Goal: Information Seeking & Learning: Learn about a topic

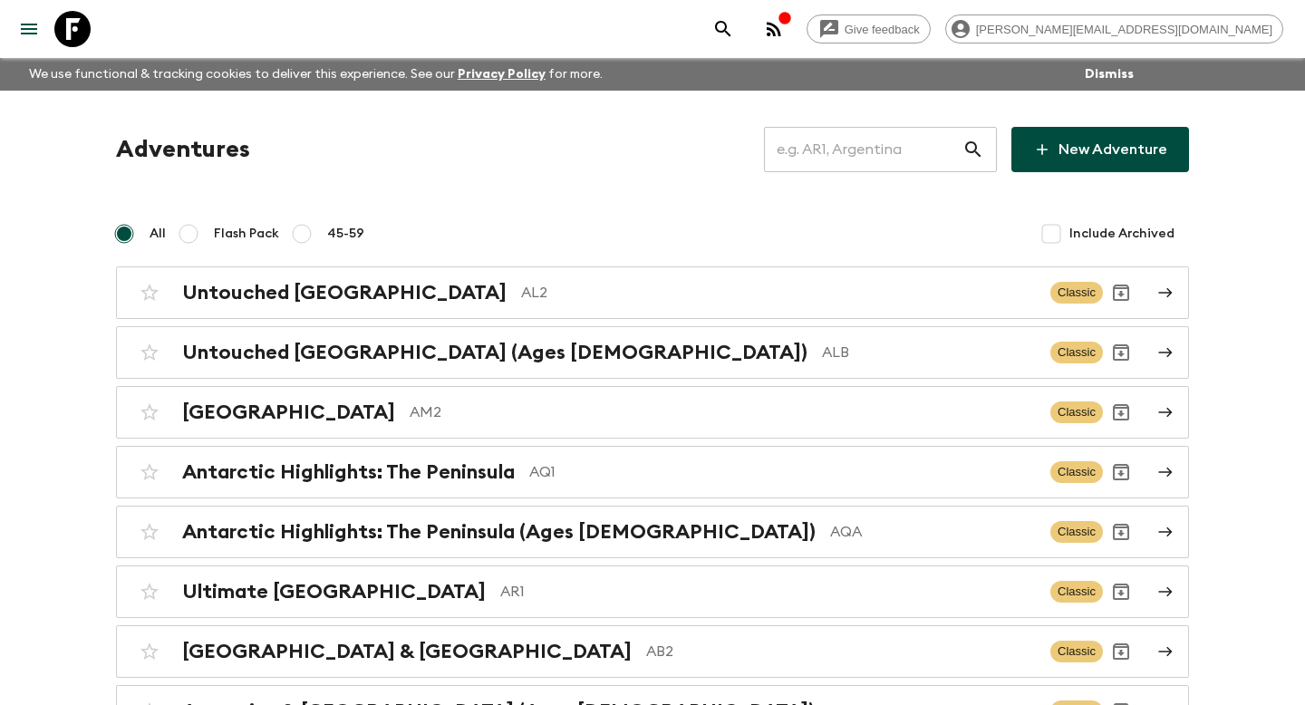
click at [838, 162] on input "text" at bounding box center [863, 149] width 198 height 51
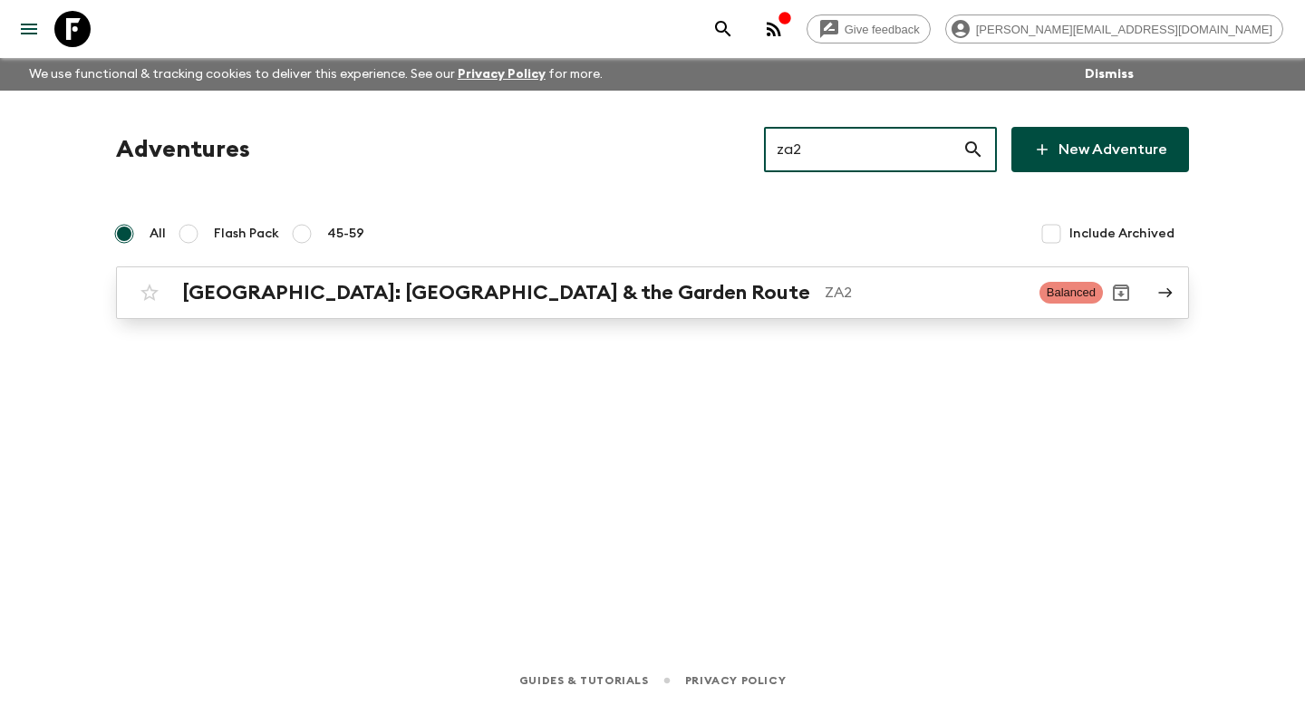
type input "za2"
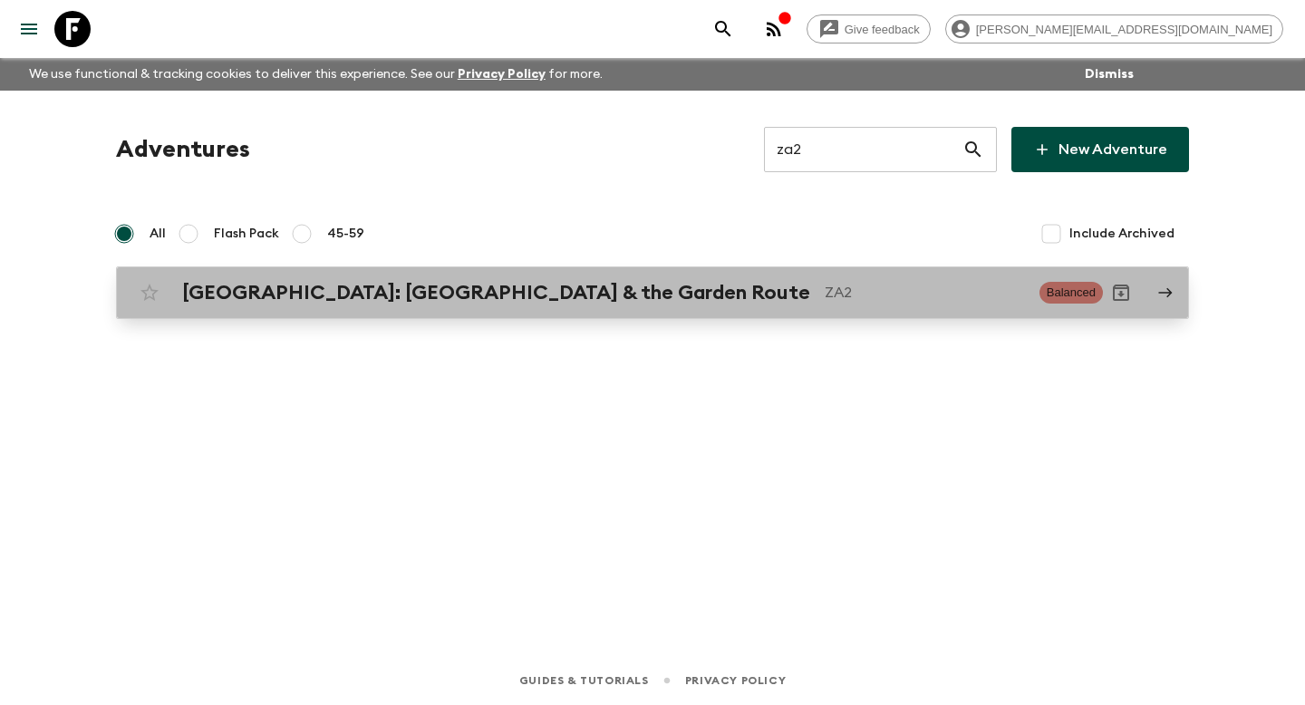
click at [690, 304] on div "[GEOGRAPHIC_DATA]: [GEOGRAPHIC_DATA] & the Garden Route ZA2" at bounding box center [603, 293] width 843 height 24
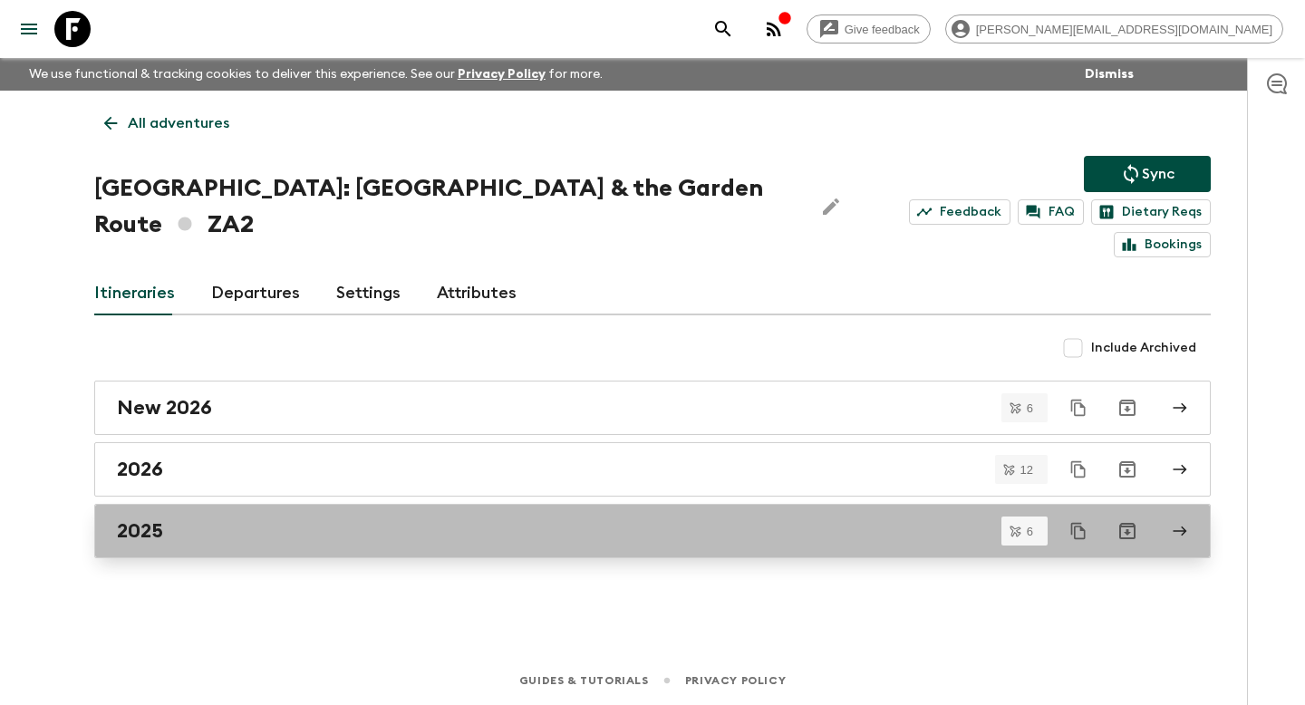
click at [326, 519] on div "2025" at bounding box center [635, 531] width 1037 height 24
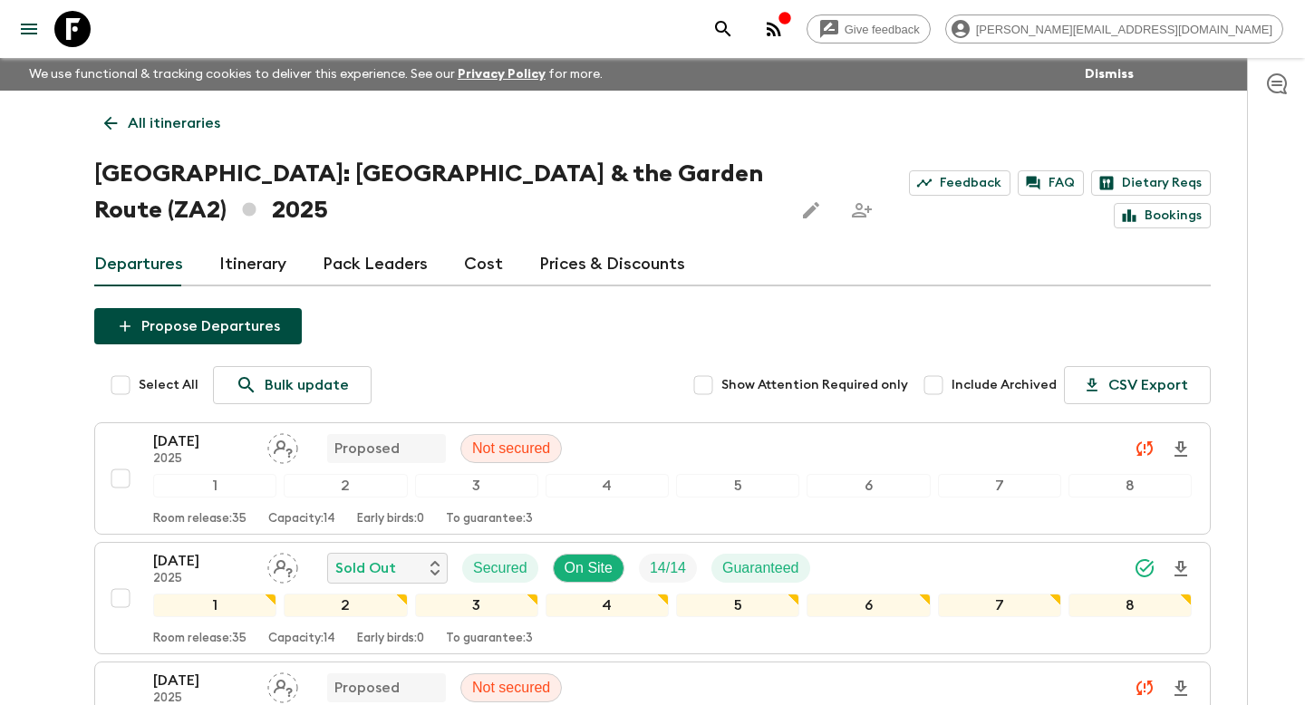
click at [270, 258] on link "Itinerary" at bounding box center [252, 264] width 67 height 43
click at [194, 128] on p "All itineraries" at bounding box center [174, 123] width 92 height 22
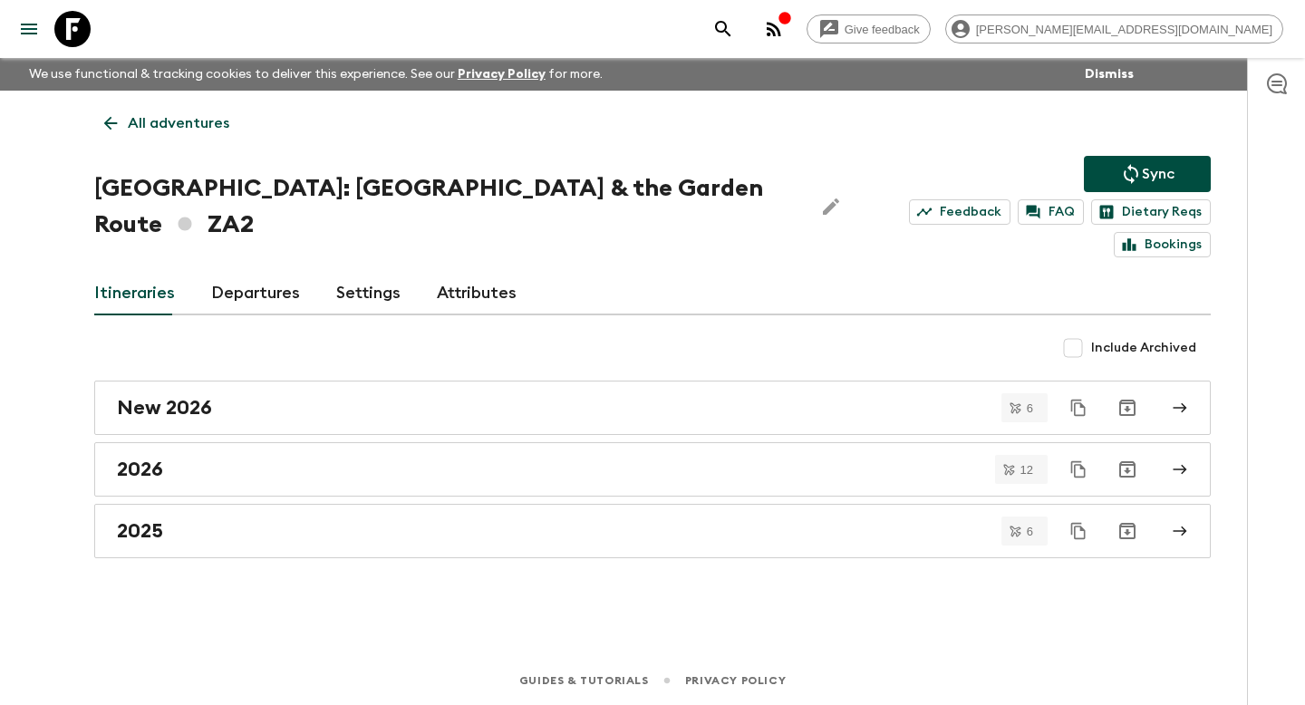
click at [186, 127] on p "All adventures" at bounding box center [178, 123] width 101 height 22
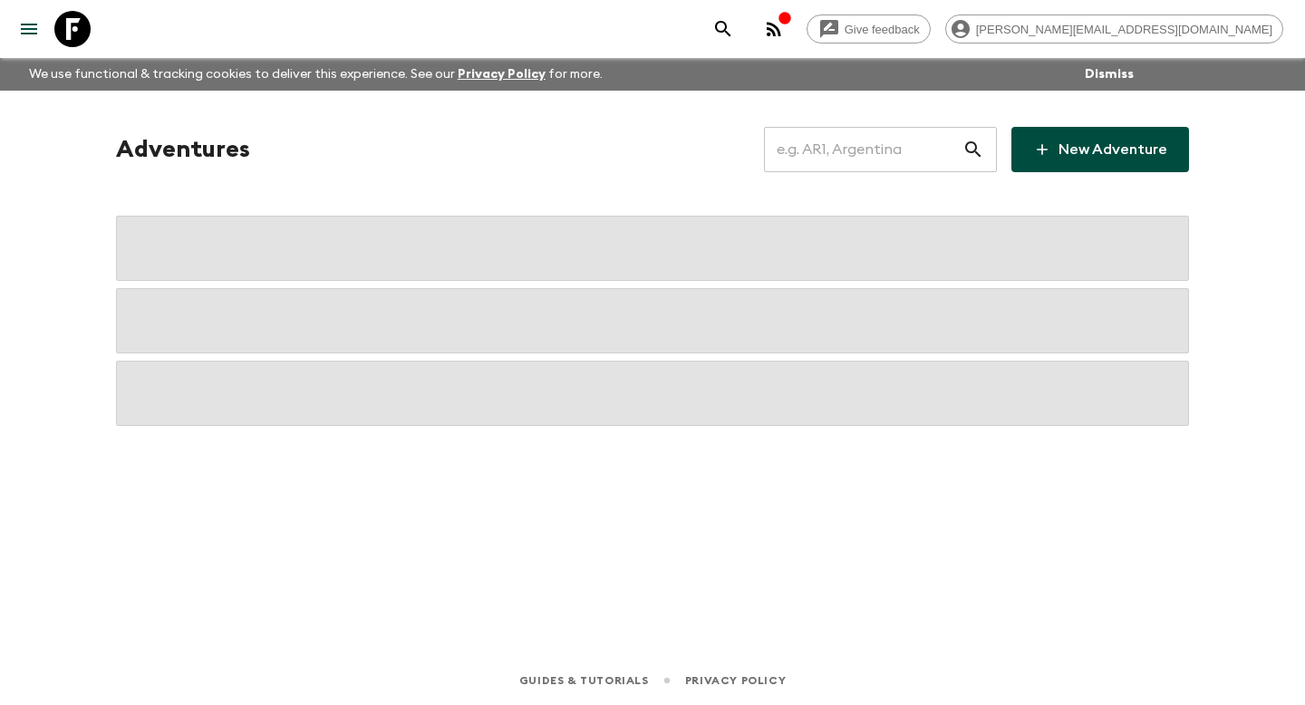
click at [865, 141] on input "text" at bounding box center [863, 149] width 198 height 51
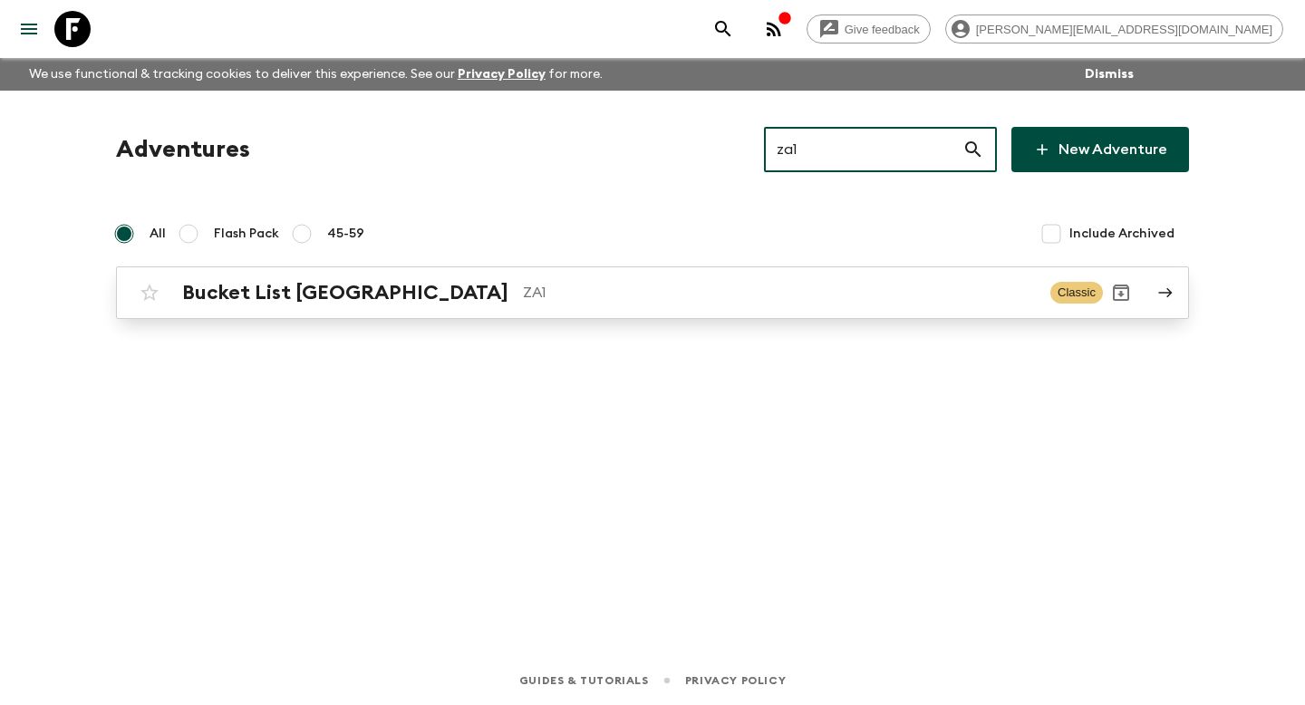
type input "za1"
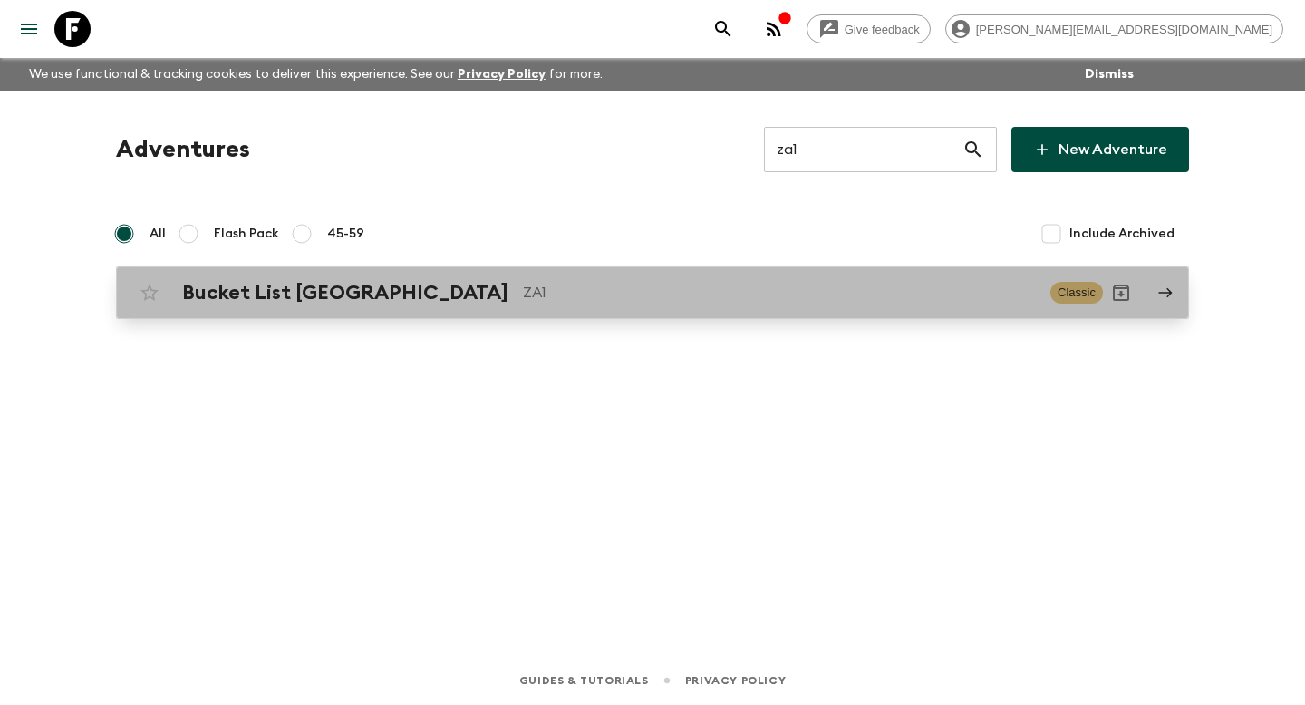
click at [711, 297] on p "ZA1" at bounding box center [779, 293] width 513 height 22
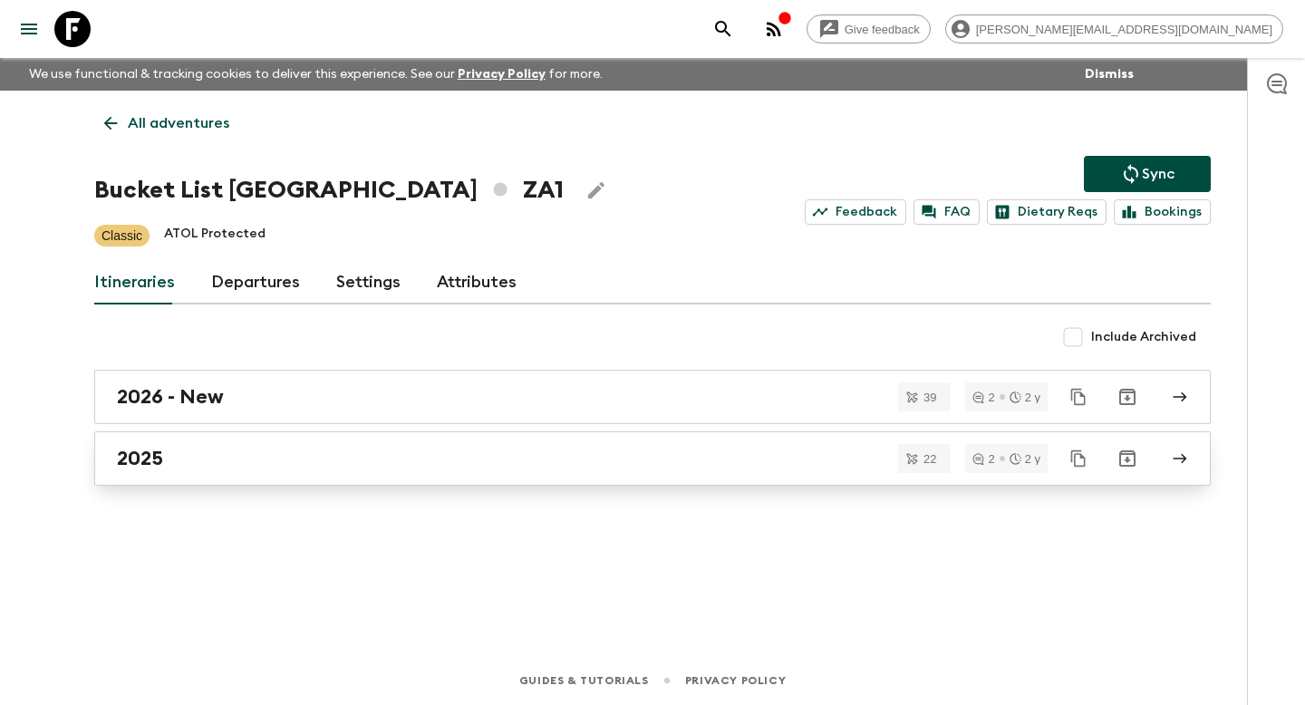
click at [724, 447] on div "2025" at bounding box center [635, 459] width 1037 height 24
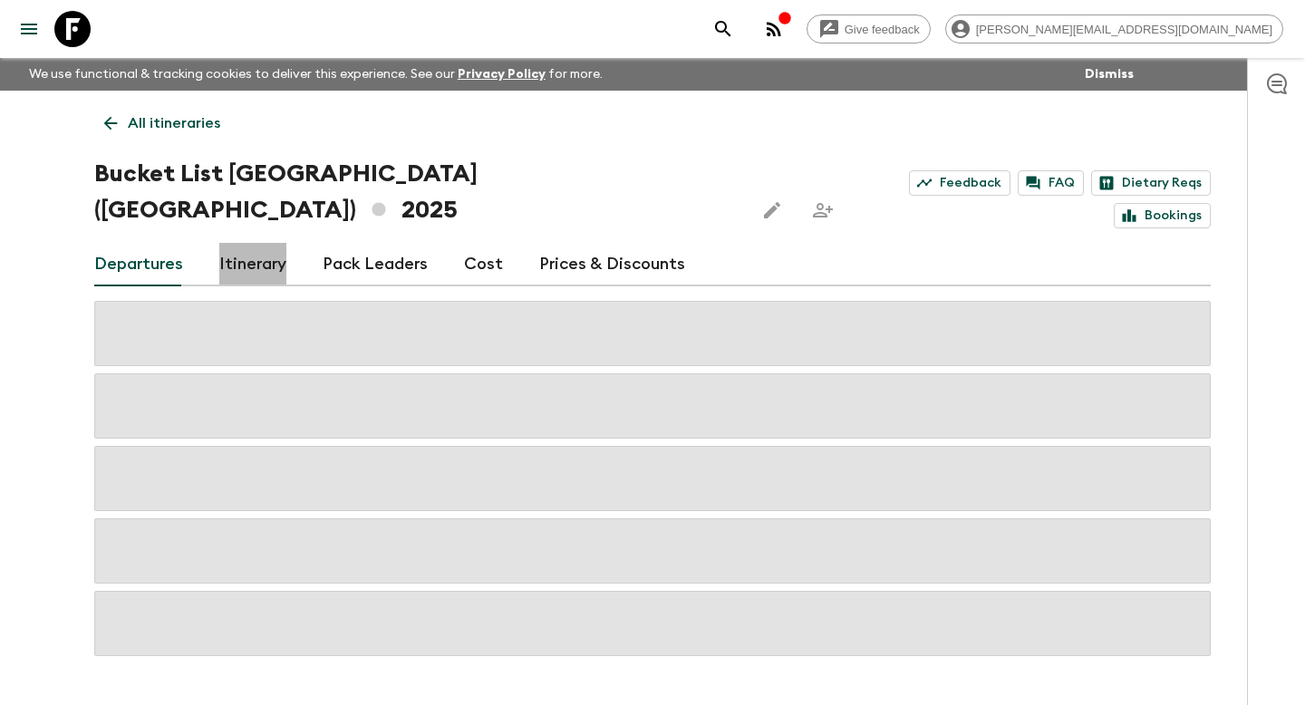
click at [256, 243] on link "Itinerary" at bounding box center [252, 264] width 67 height 43
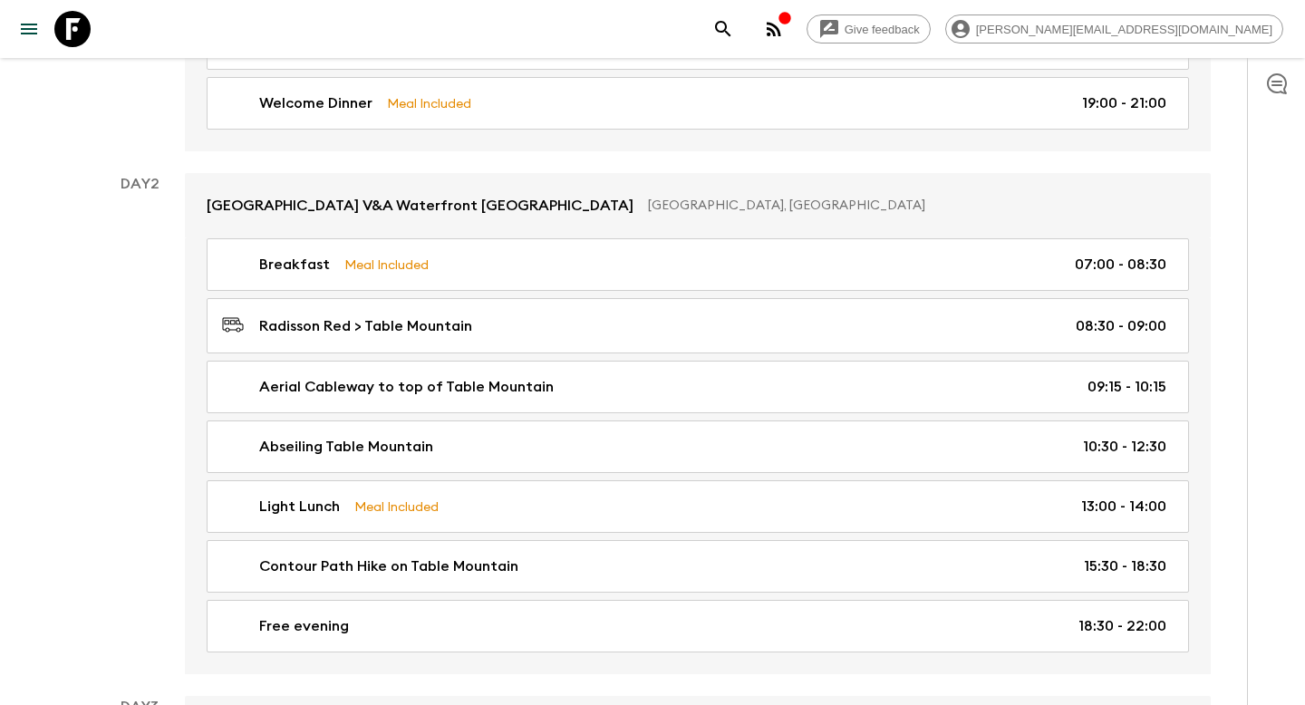
scroll to position [535, 0]
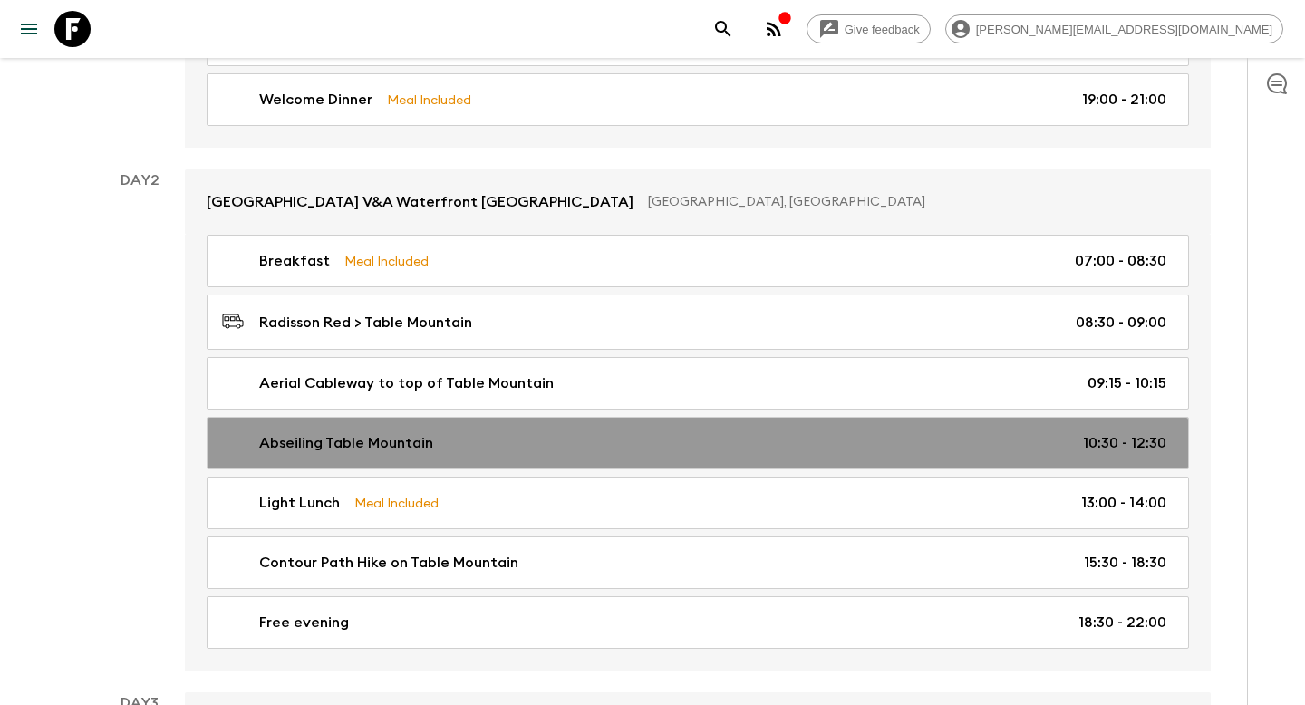
click at [452, 432] on div "Abseiling Table Mountain 10:30 - 12:30" at bounding box center [694, 443] width 944 height 22
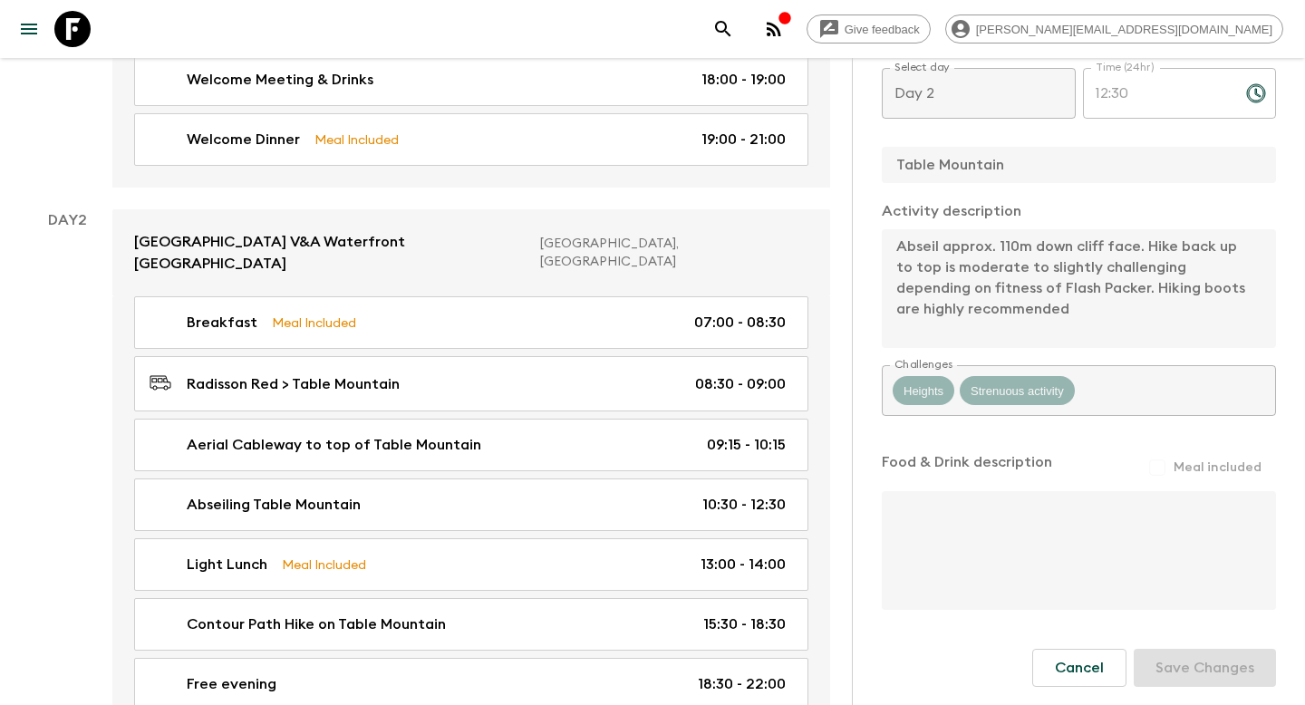
scroll to position [677, 0]
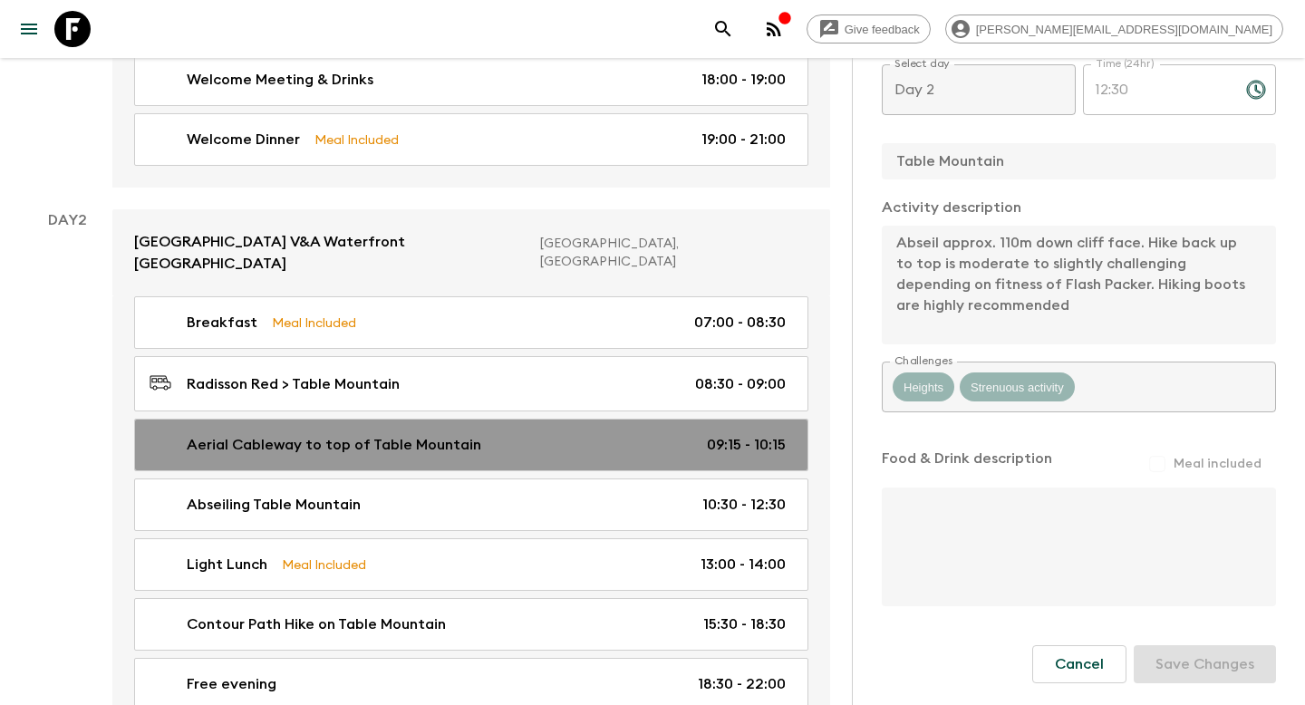
click at [583, 419] on link "Aerial Cableway to top of Table Mountain 09:15 - 10:15" at bounding box center [471, 445] width 674 height 53
type input "Aerial Cableway to top of Table Mountain"
type input "Aerial cableway to the top of [GEOGRAPHIC_DATA]"
type textarea "The Aerial Cableway will be used to access the summit & to descend after the ab…"
type input "09:15"
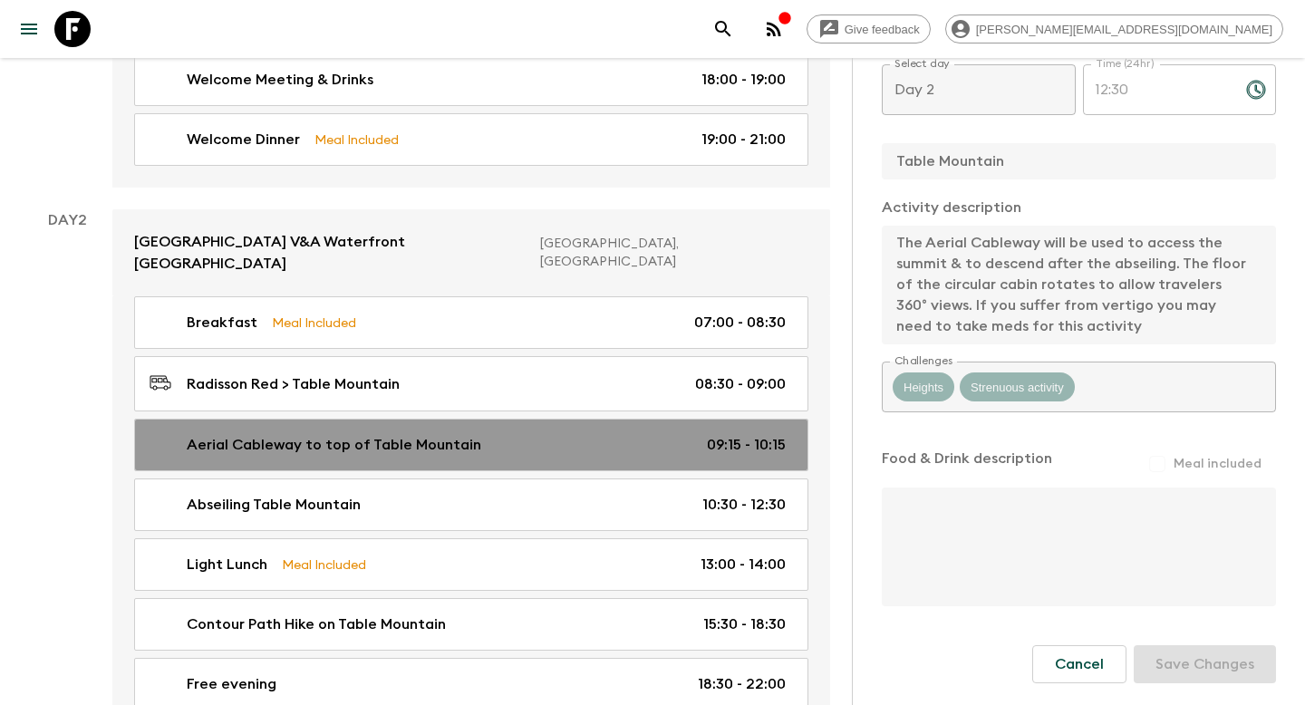
type input "10:15"
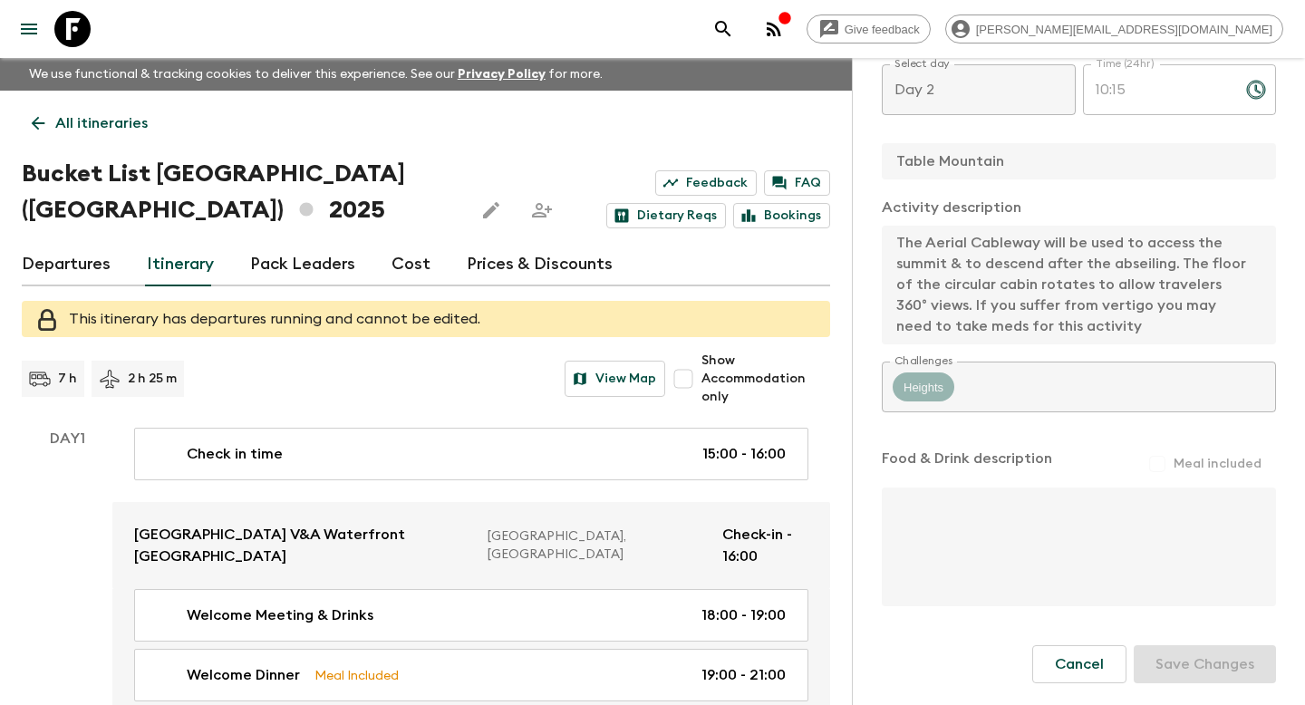
type input "Abseiling Table Mountain"
type input "Abseiling adventure on Table Mountain"
type textarea "Abseil approx. 110m down cliff face. Hike back up to top is moderate to slightl…"
type input "10:30"
type input "12:30"
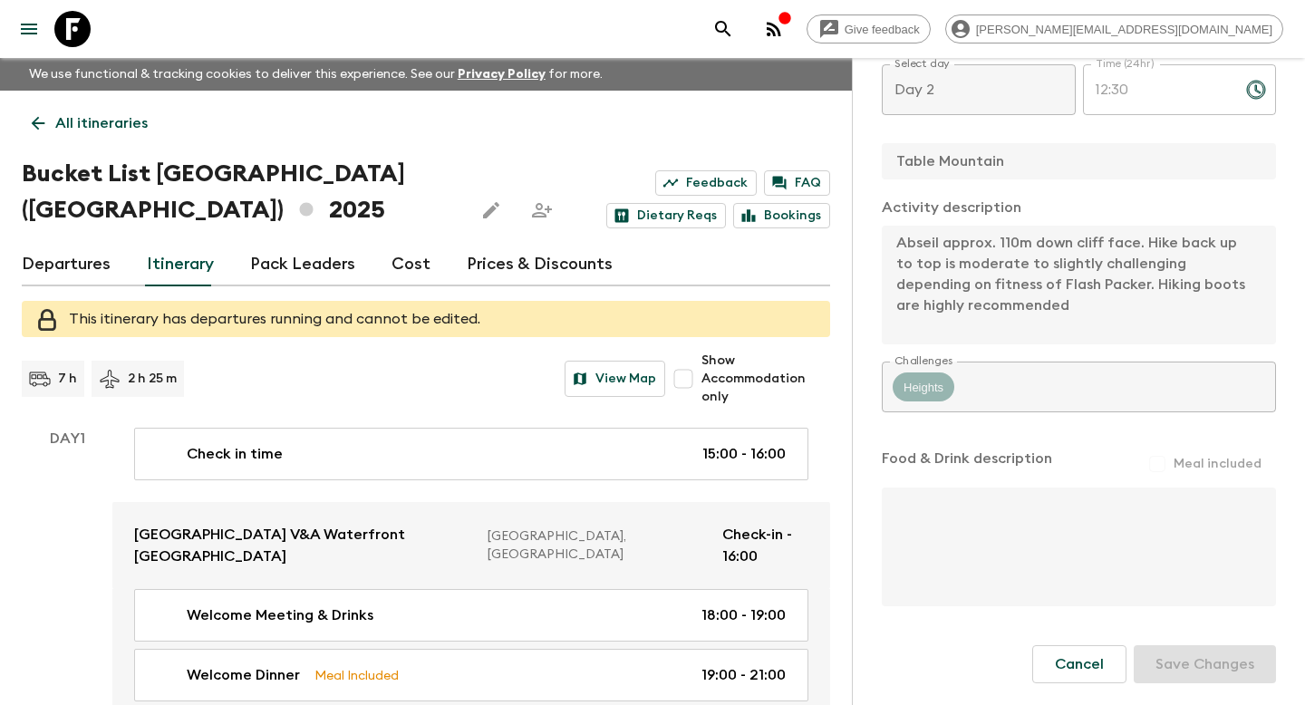
scroll to position [535, 0]
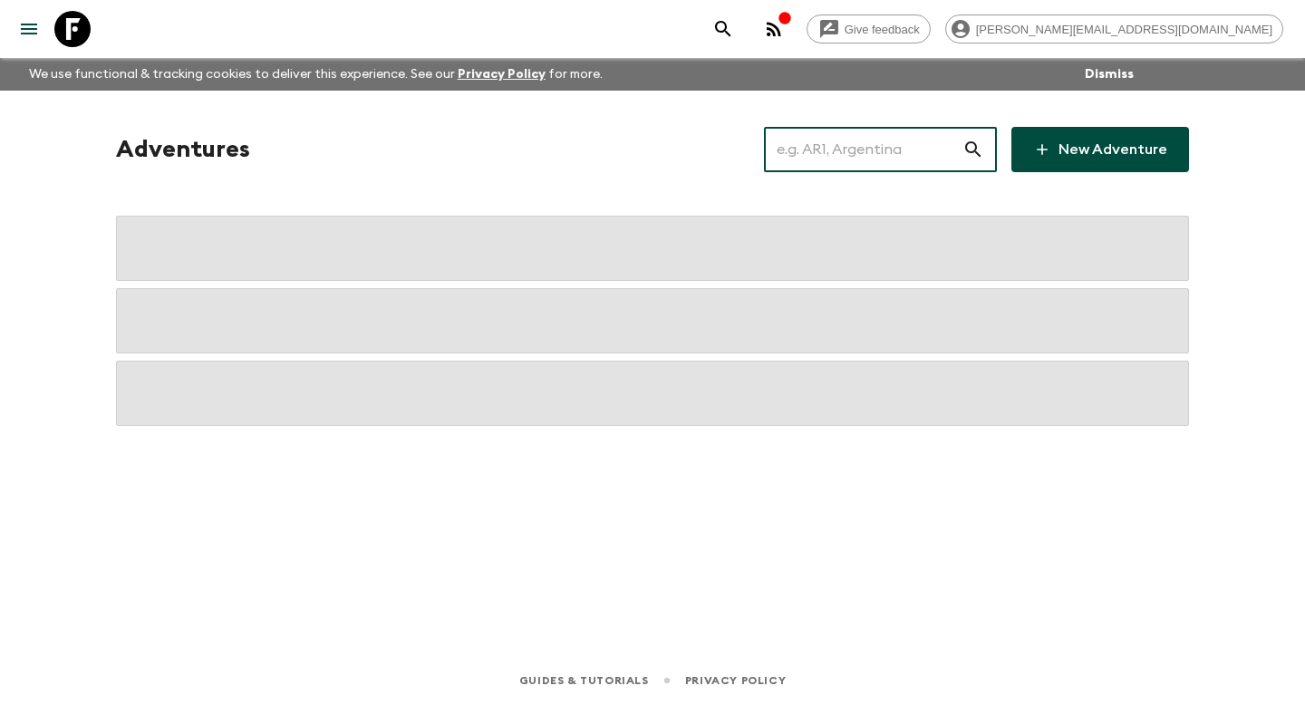
click at [877, 149] on input "text" at bounding box center [863, 149] width 198 height 51
type input "a"
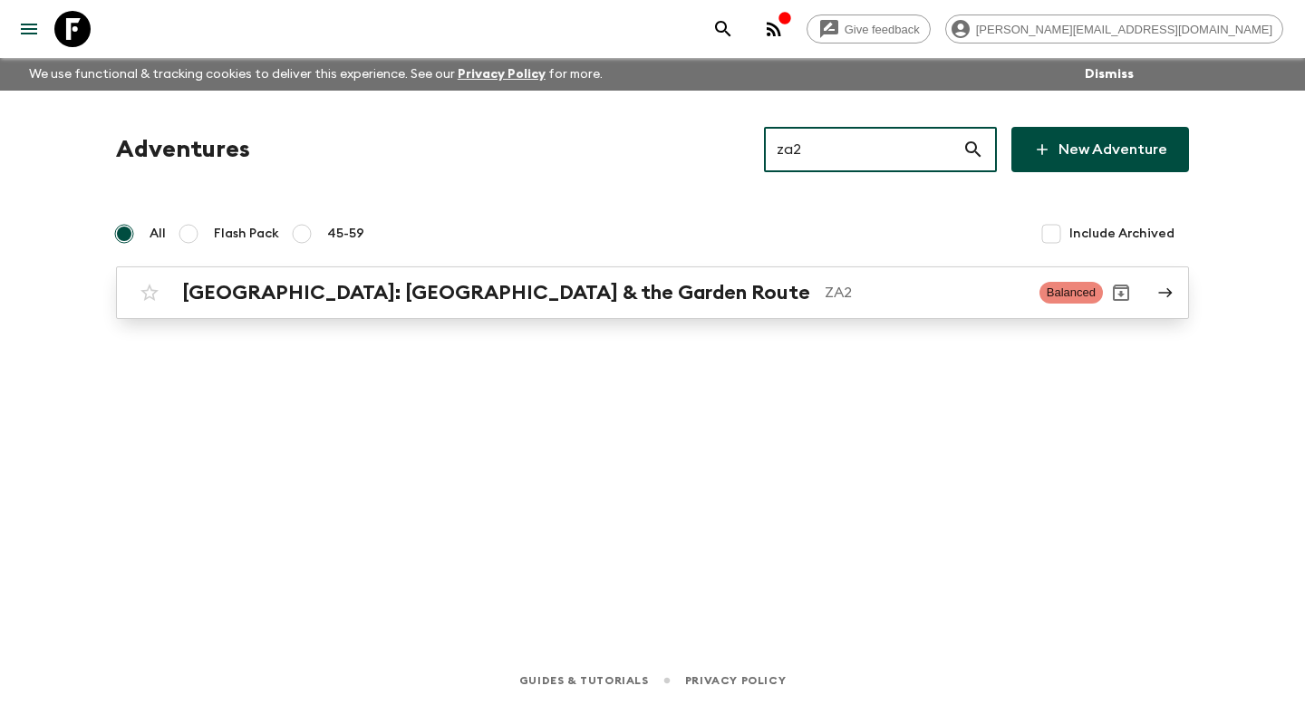
type input "za2"
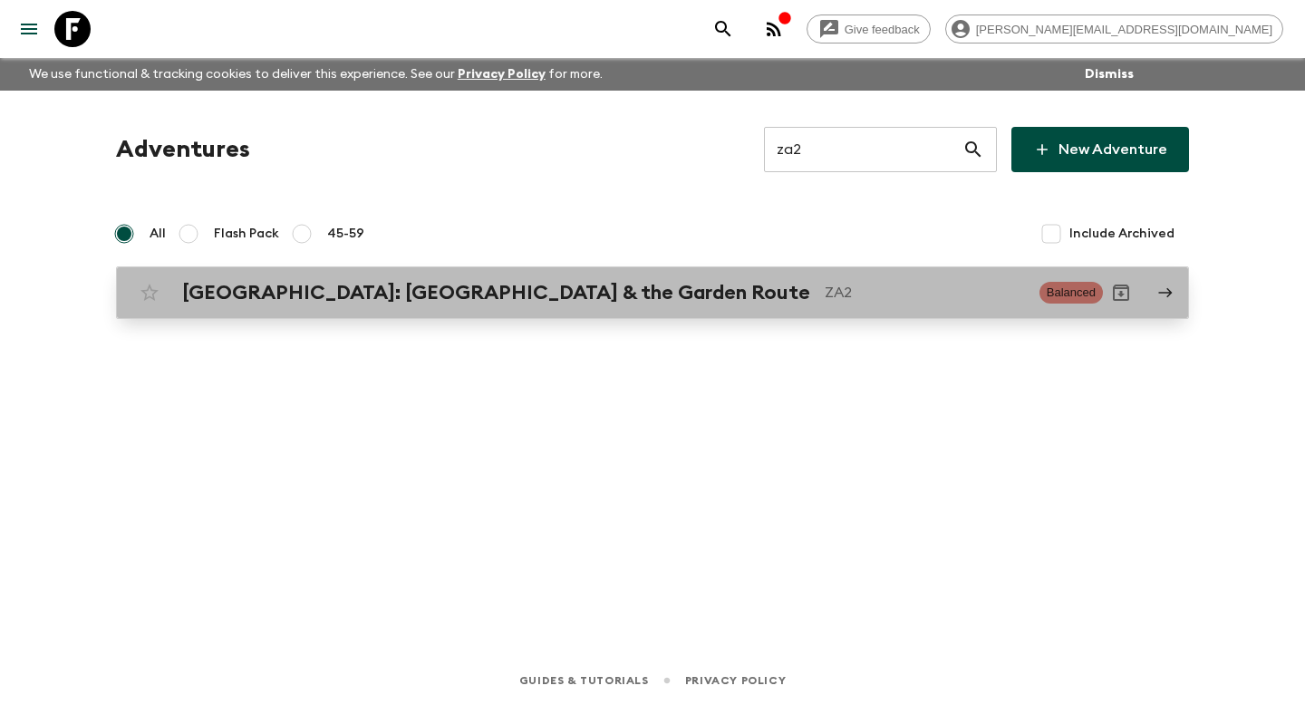
click at [706, 271] on link "[GEOGRAPHIC_DATA]: [GEOGRAPHIC_DATA] & the Garden Route ZA2 Balanced" at bounding box center [652, 292] width 1073 height 53
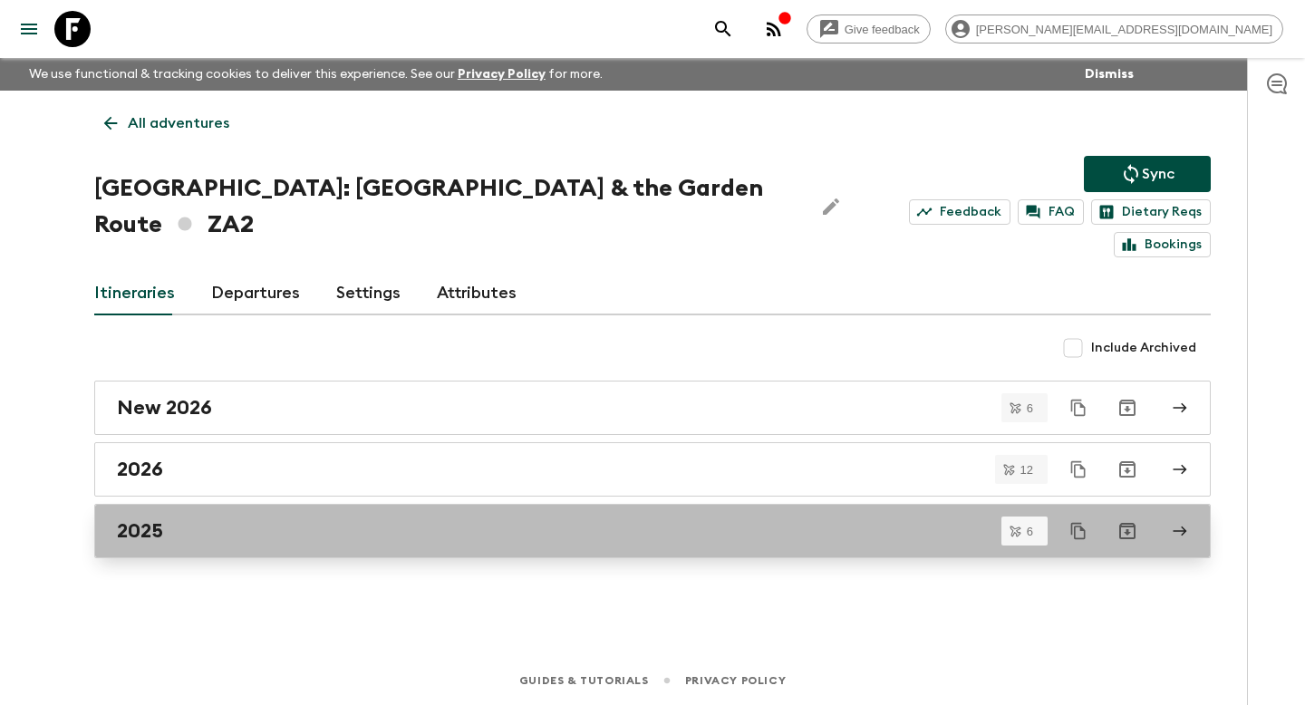
click at [545, 519] on div "2025" at bounding box center [635, 531] width 1037 height 24
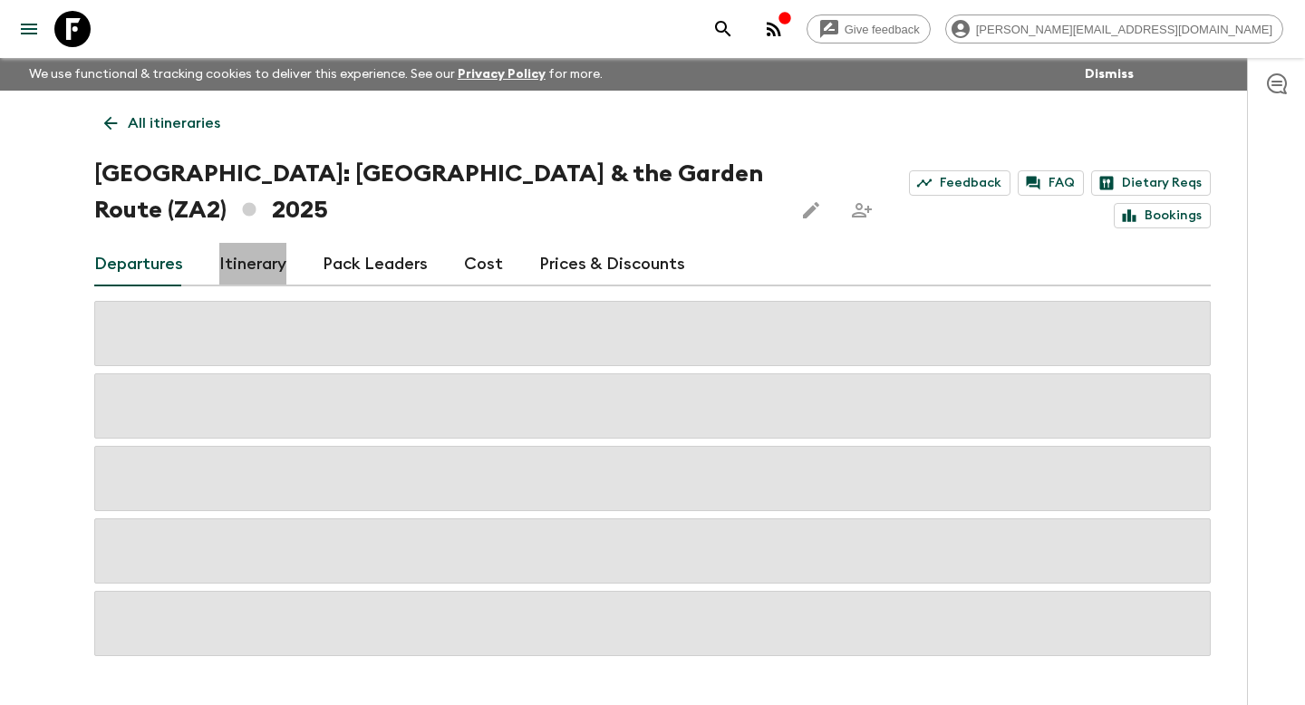
click at [250, 284] on link "Itinerary" at bounding box center [252, 264] width 67 height 43
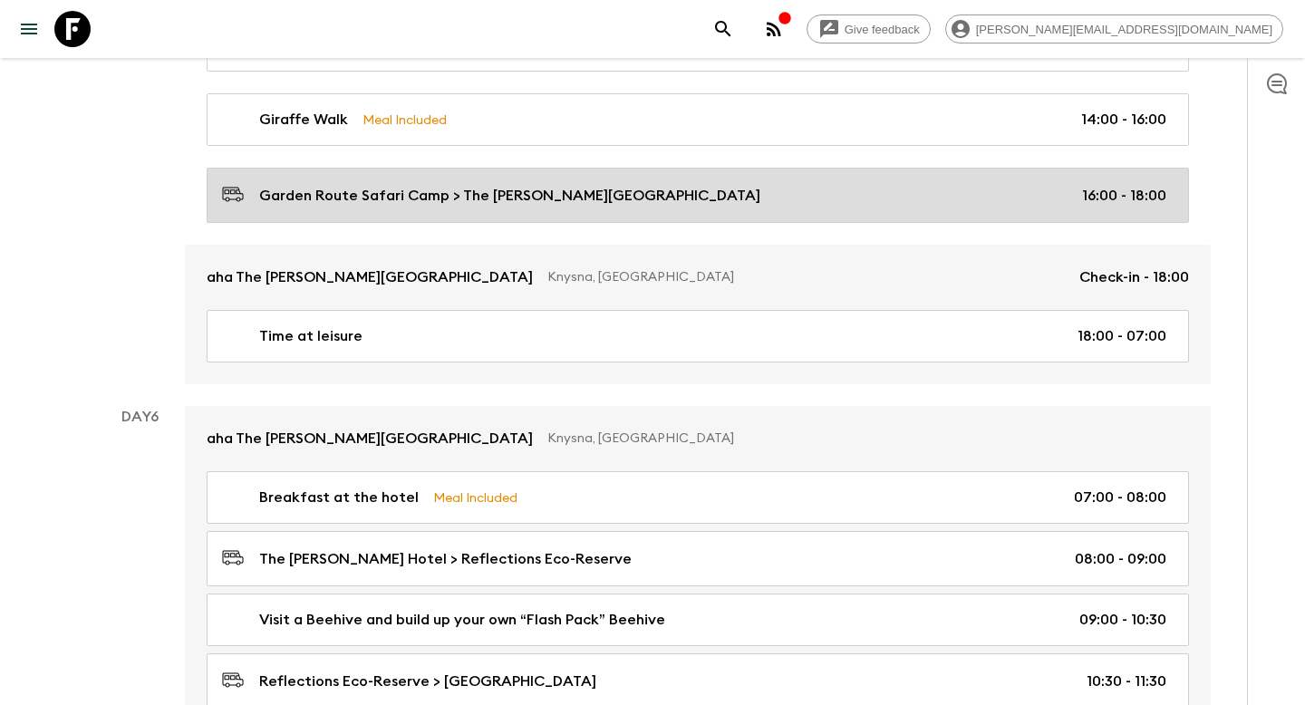
scroll to position [3014, 0]
